Goal: Navigation & Orientation: Find specific page/section

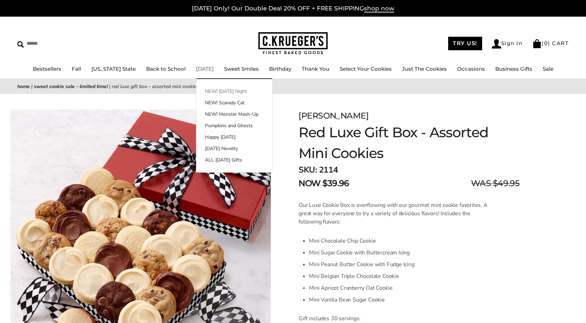
click at [201, 92] on link "NEW! [DATE] Night" at bounding box center [234, 91] width 76 height 7
click at [196, 71] on link "[DATE]" at bounding box center [205, 68] width 18 height 7
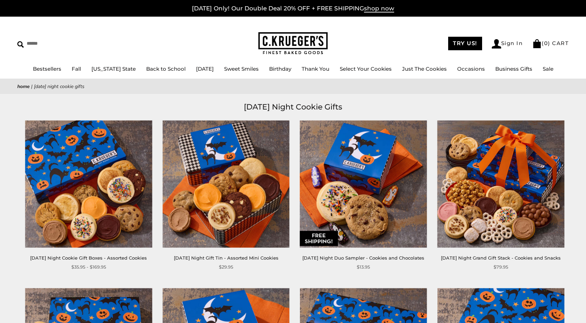
scroll to position [282, 0]
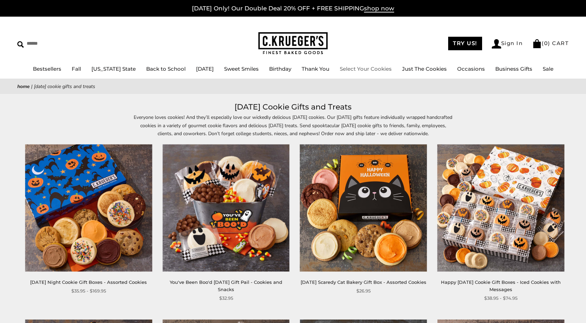
click at [365, 69] on link "Select Your Cookies" at bounding box center [366, 68] width 52 height 7
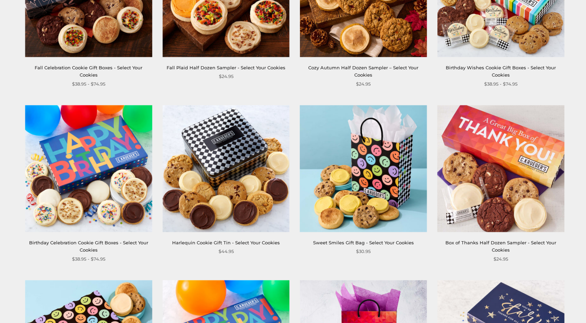
scroll to position [847, 0]
